Goal: Task Accomplishment & Management: Manage account settings

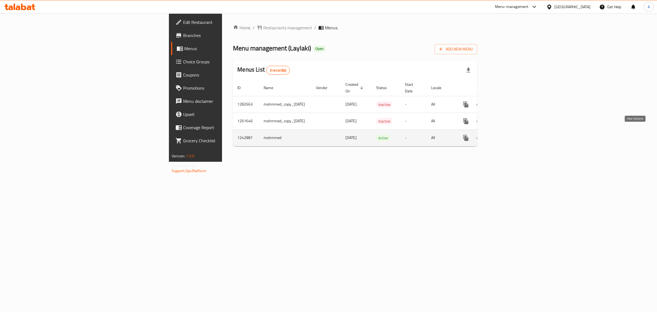
click at [509, 134] on icon "enhanced table" at bounding box center [505, 137] width 7 height 7
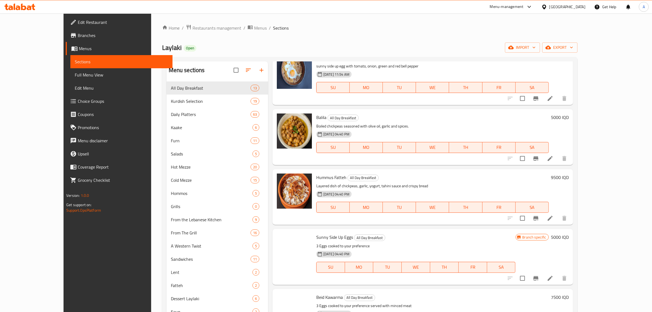
scroll to position [274, 0]
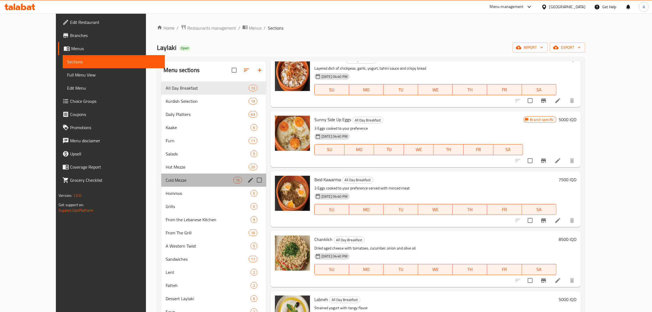
click at [198, 173] on div "Cold Mezze 15" at bounding box center [213, 179] width 105 height 13
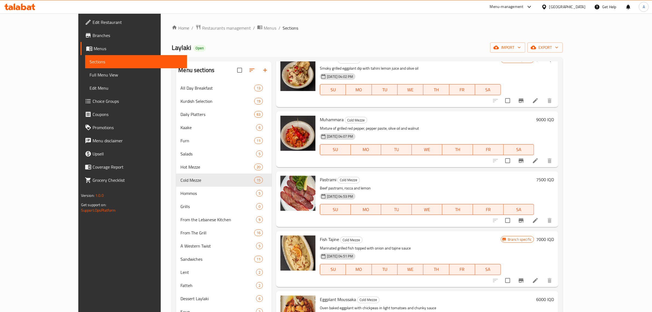
click at [539, 222] on icon at bounding box center [535, 220] width 7 height 7
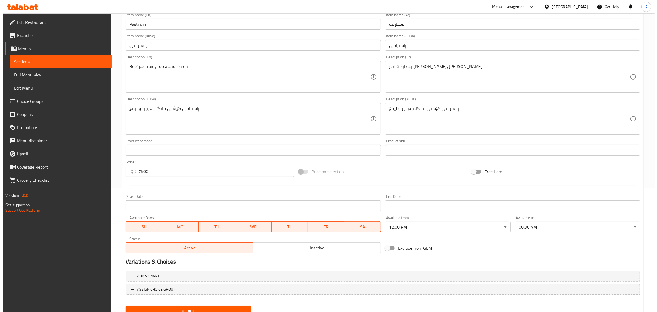
scroll to position [145, 0]
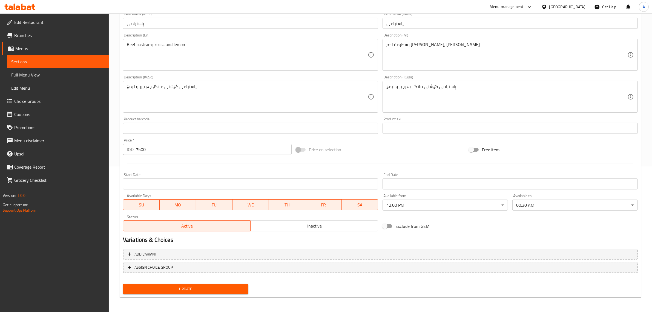
click at [404, 166] on body "​ Menu-management [GEOGRAPHIC_DATA] Get Help A Edit Restaurant Branches Menus S…" at bounding box center [326, 17] width 652 height 298
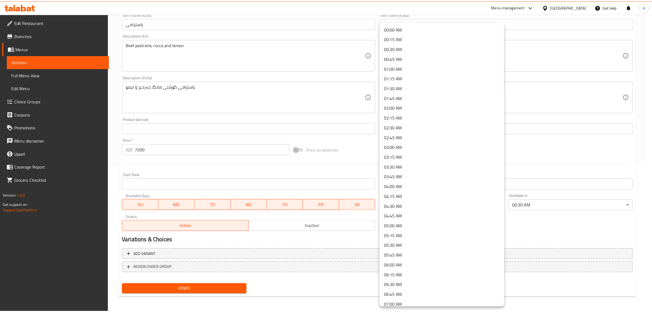
scroll to position [337, 0]
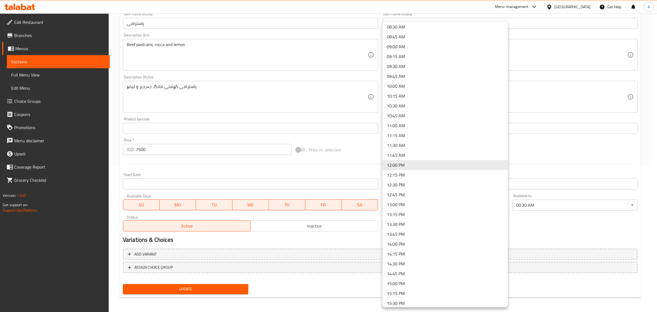
click at [578, 232] on div at bounding box center [328, 156] width 657 height 312
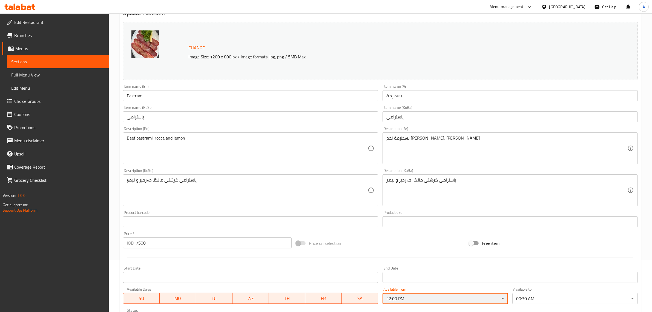
scroll to position [0, 0]
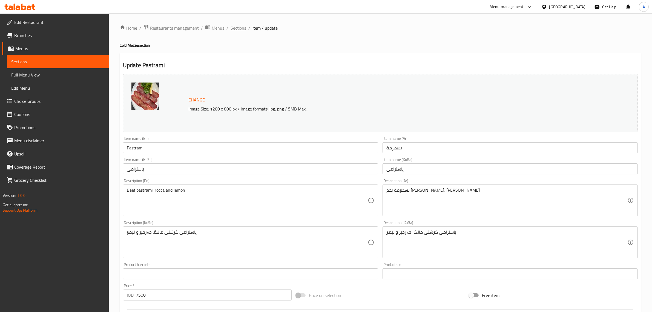
click at [241, 30] on span "Sections" at bounding box center [239, 28] width 16 height 7
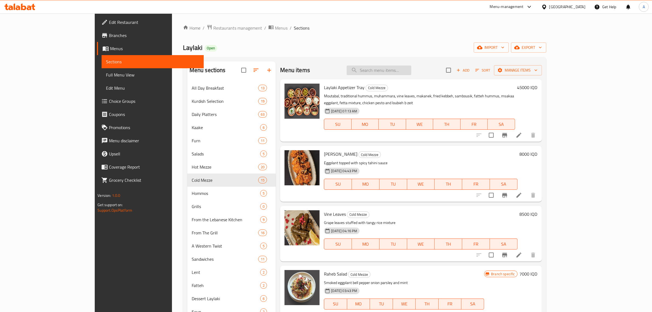
click at [402, 71] on input "search" at bounding box center [379, 70] width 65 height 10
paste input "Hot Mezze"
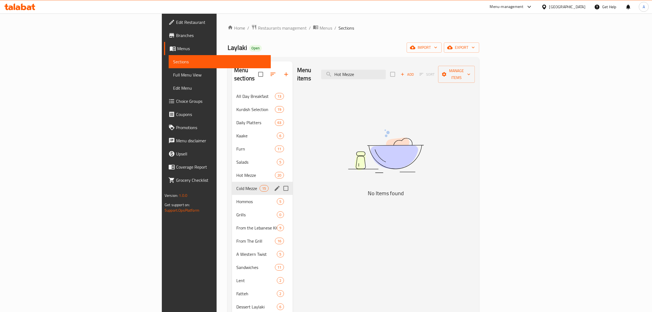
type input "Hot Mezze"
click at [232, 182] on div "Cold Mezze 15" at bounding box center [262, 188] width 61 height 13
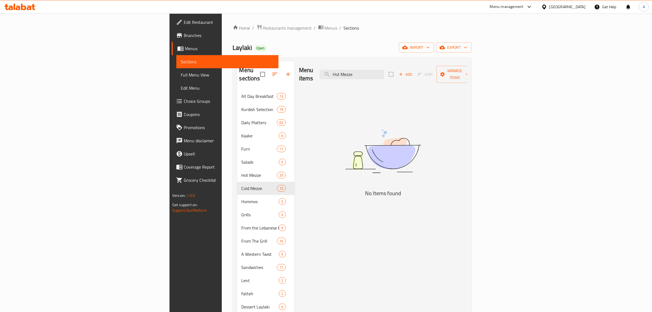
drag, startPoint x: 393, startPoint y: 73, endPoint x: 357, endPoint y: 78, distance: 37.1
click at [362, 77] on div "Menu items Hot Mezze Add Sort Manage items" at bounding box center [383, 74] width 168 height 26
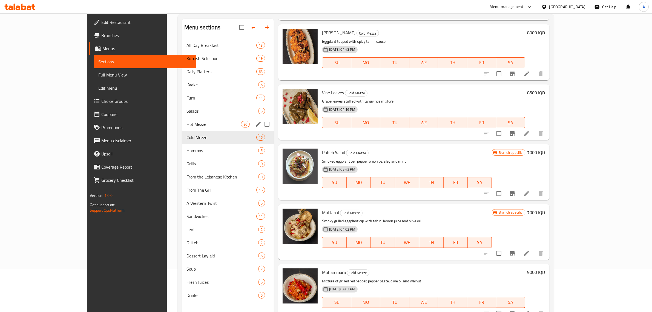
scroll to position [64, 0]
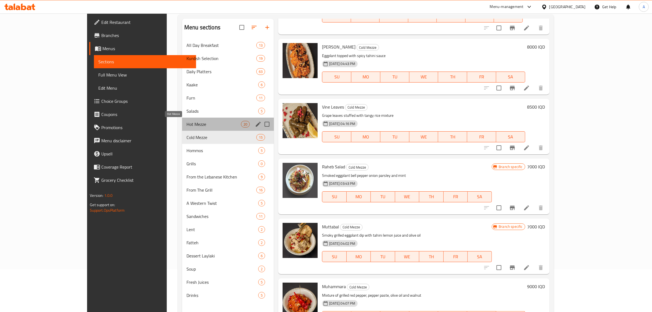
click at [186, 125] on span "Hot Mezze" at bounding box center [213, 124] width 54 height 7
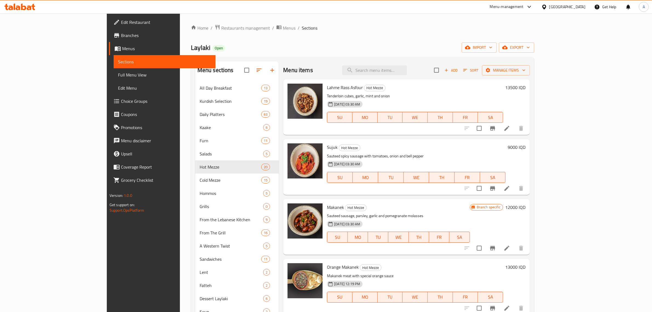
click at [398, 77] on div "Menu items Add Sort Manage items" at bounding box center [406, 70] width 247 height 18
click at [399, 73] on input "search" at bounding box center [374, 70] width 65 height 10
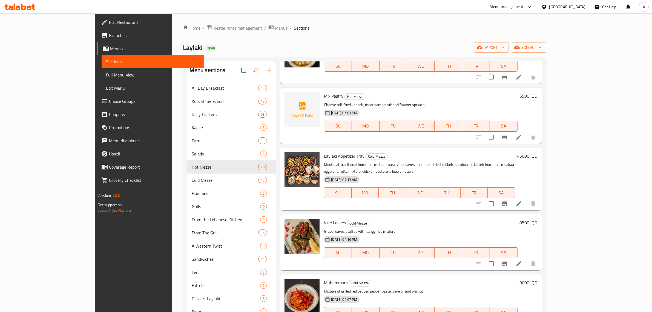
scroll to position [1232, 0]
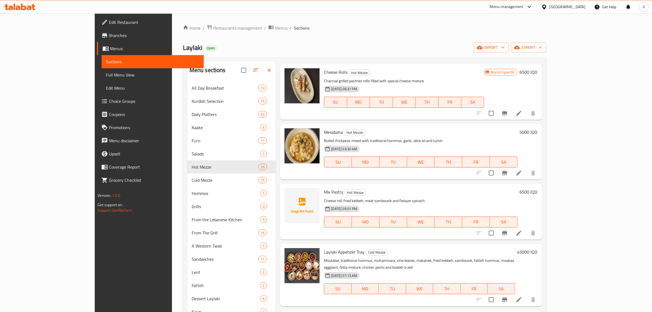
type input "mix"
click at [324, 188] on span "Mix Pastry" at bounding box center [333, 192] width 19 height 8
click at [521, 230] on icon at bounding box center [518, 232] width 5 height 5
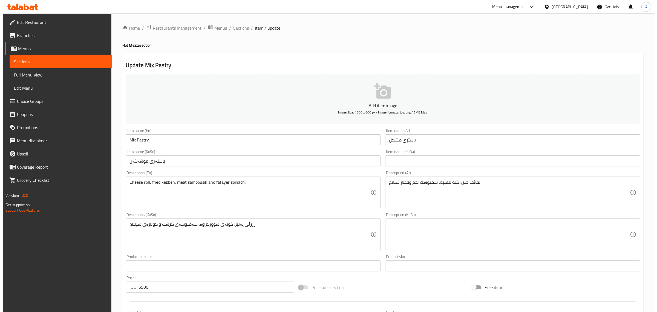
scroll to position [137, 0]
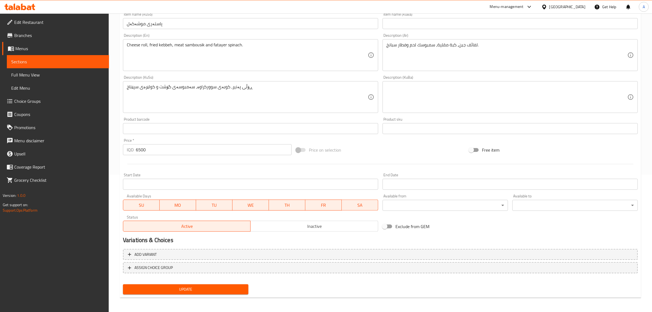
click at [464, 211] on div "Available from ​ ​" at bounding box center [445, 202] width 130 height 21
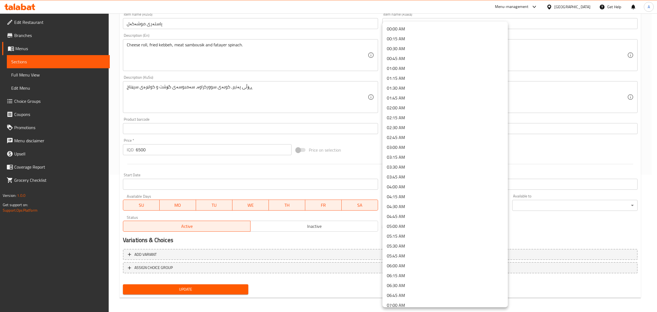
click at [468, 174] on body "​ Menu-management [GEOGRAPHIC_DATA] Get Help A Edit Restaurant Branches Menus S…" at bounding box center [328, 25] width 657 height 298
click at [408, 259] on li "12:00 PM" at bounding box center [444, 262] width 125 height 10
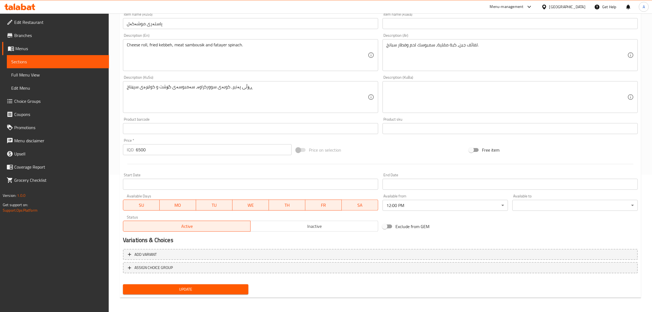
click at [532, 197] on div "Available to ​ ​" at bounding box center [574, 202] width 125 height 17
click at [531, 174] on body "​ Menu-management [GEOGRAPHIC_DATA] Get Help A Edit Restaurant Branches Menus S…" at bounding box center [326, 25] width 652 height 298
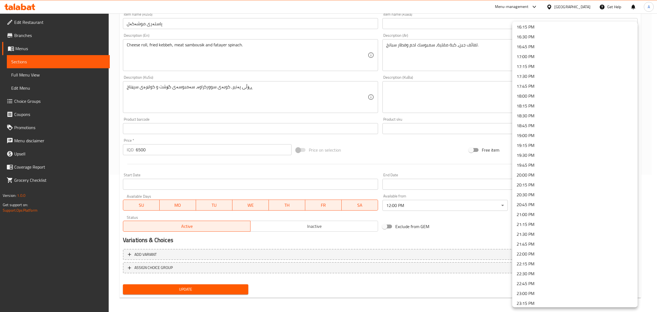
scroll to position [674, 0]
click at [533, 297] on li "23:59 PM" at bounding box center [574, 301] width 125 height 10
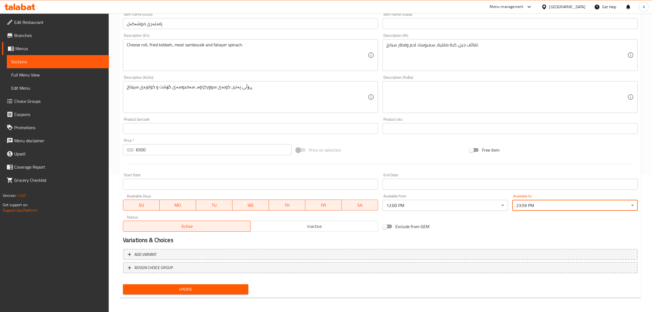
click at [470, 236] on h2 "Variations & Choices" at bounding box center [380, 240] width 515 height 8
click at [206, 294] on div "Update" at bounding box center [186, 289] width 130 height 15
click at [208, 292] on button "Update" at bounding box center [185, 289] width 125 height 10
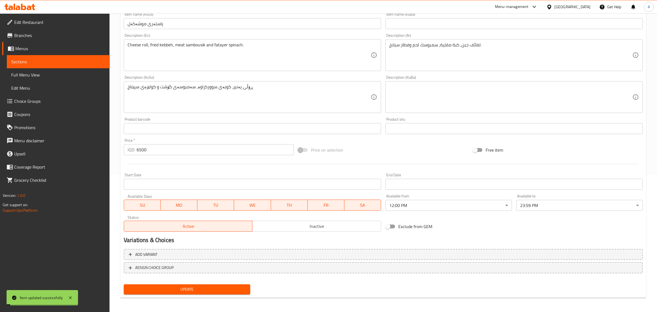
click at [556, 174] on body "Item updated successfully ​ Menu-management [GEOGRAPHIC_DATA] Get Help A Edit R…" at bounding box center [328, 25] width 657 height 298
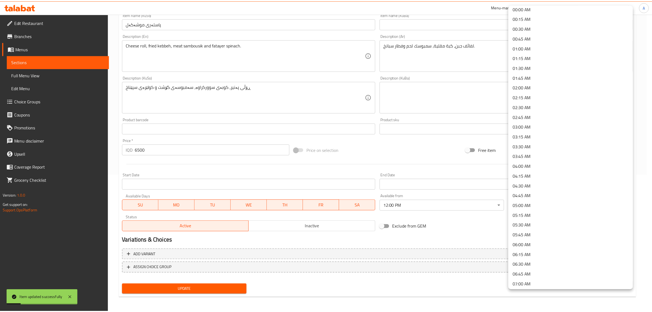
scroll to position [0, 0]
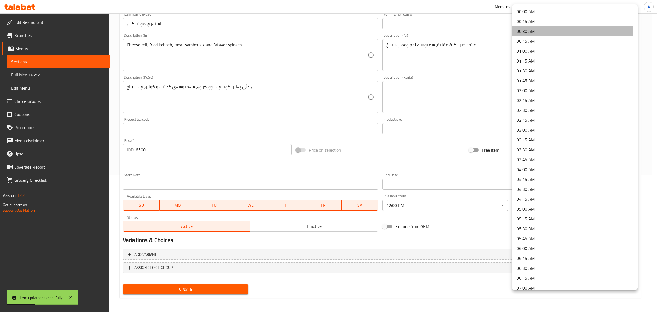
click at [522, 34] on li "00:30 AM" at bounding box center [574, 31] width 125 height 10
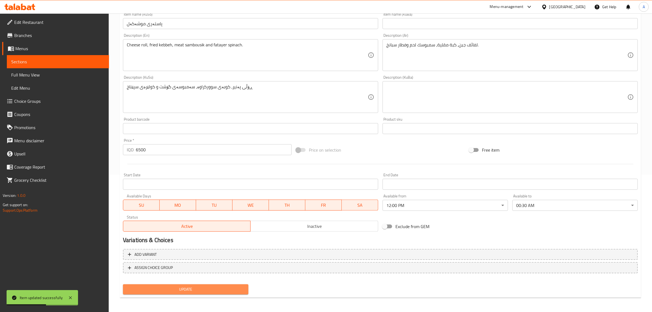
click at [192, 286] on span "Update" at bounding box center [185, 289] width 117 height 7
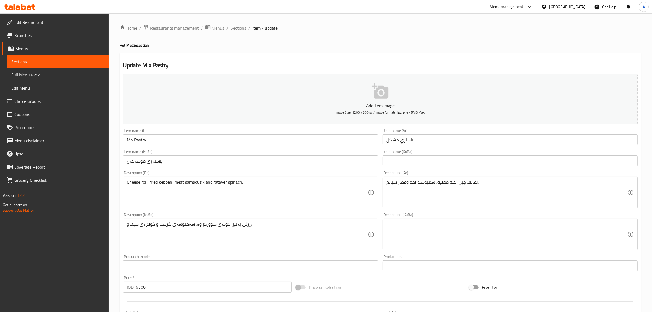
click at [246, 30] on ol "Home / Restaurants management / Menus / Sections / item / update" at bounding box center [380, 27] width 521 height 7
click at [242, 31] on span "Sections" at bounding box center [239, 28] width 16 height 7
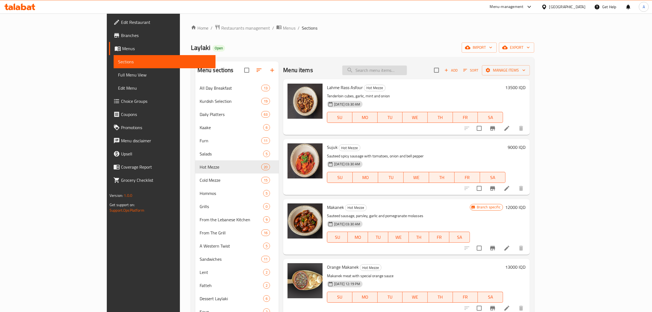
click at [395, 71] on input "search" at bounding box center [374, 70] width 65 height 10
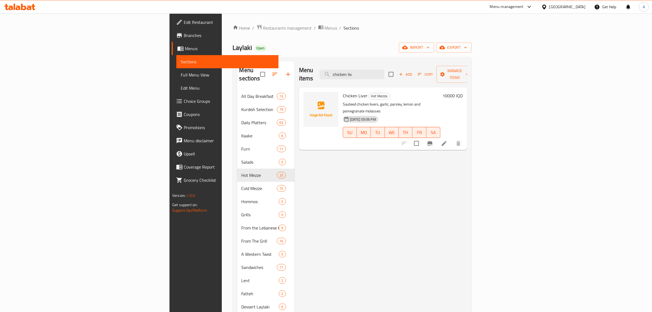
type input "chicken liv"
click at [452, 138] on li at bounding box center [443, 143] width 15 height 10
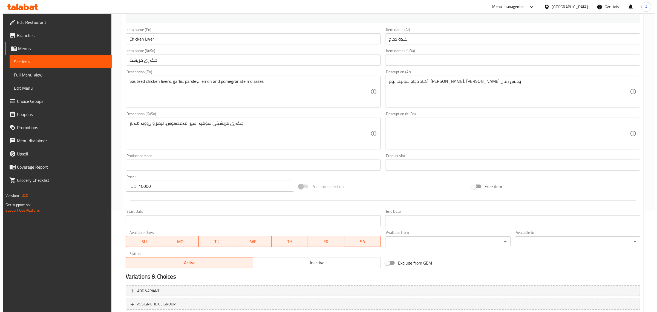
scroll to position [137, 0]
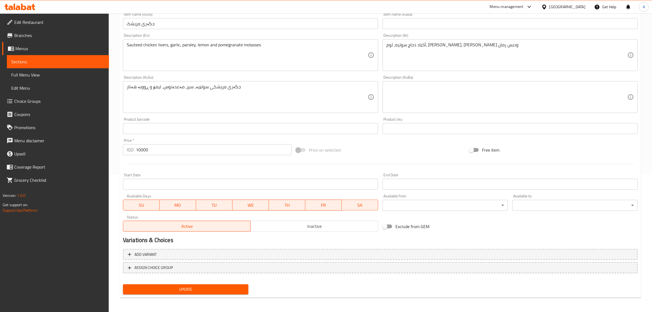
click at [444, 199] on div "Available from ​ ​" at bounding box center [444, 202] width 125 height 17
click at [441, 174] on body "​ Menu-management [GEOGRAPHIC_DATA] Get Help A Edit Restaurant Branches Menus S…" at bounding box center [328, 25] width 657 height 298
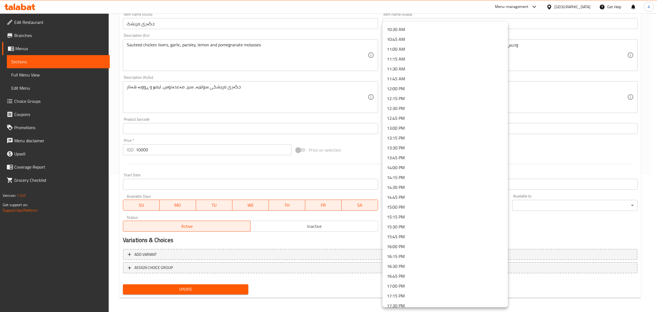
scroll to position [411, 0]
click at [401, 91] on li "12:00 PM" at bounding box center [444, 91] width 125 height 10
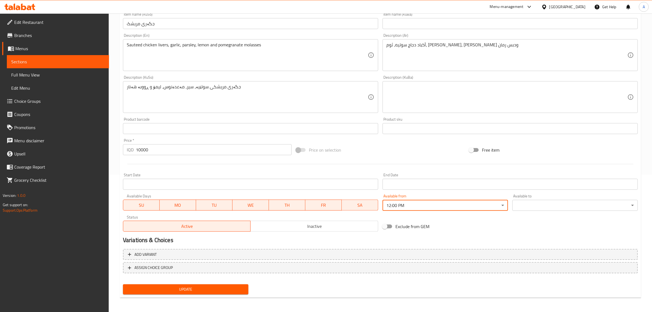
click at [540, 174] on body "​ Menu-management [GEOGRAPHIC_DATA] Get Help A Edit Restaurant Branches Menus S…" at bounding box center [326, 25] width 652 height 298
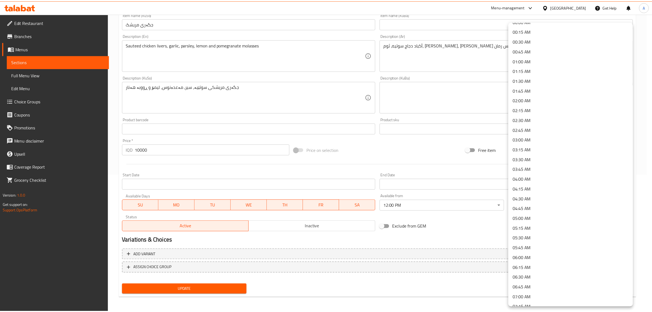
scroll to position [0, 0]
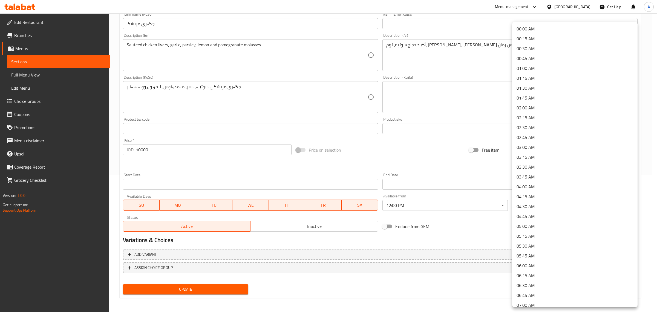
click at [526, 51] on li "00:30 AM" at bounding box center [574, 49] width 125 height 10
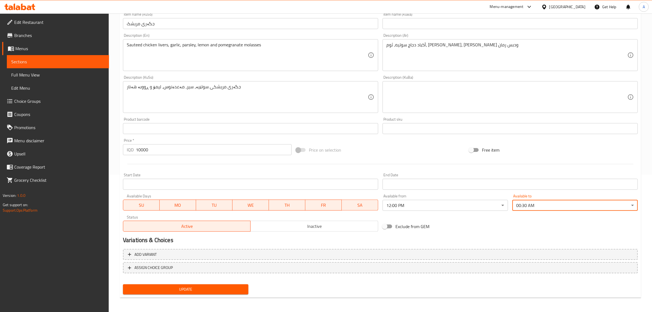
click at [216, 289] on span "Update" at bounding box center [185, 289] width 117 height 7
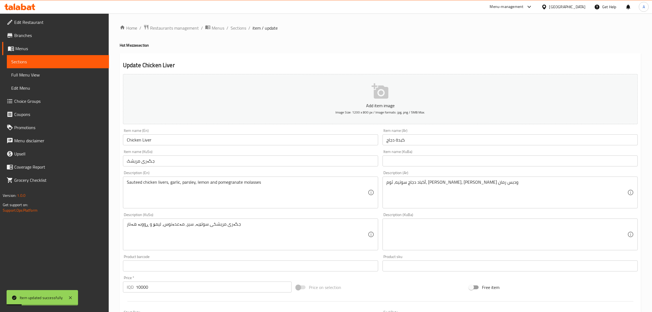
click at [240, 32] on div "Home / Restaurants management / Menus / Sections / item / update Hot Mezze sect…" at bounding box center [380, 231] width 521 height 415
click at [240, 29] on span "Sections" at bounding box center [239, 28] width 16 height 7
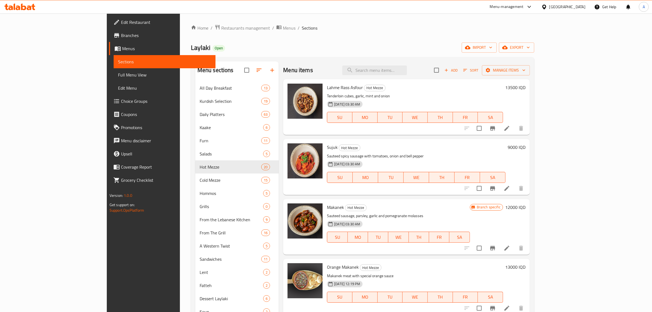
click at [341, 77] on div "Menu items Add Sort Manage items" at bounding box center [406, 70] width 247 height 18
